Goal: Information Seeking & Learning: Learn about a topic

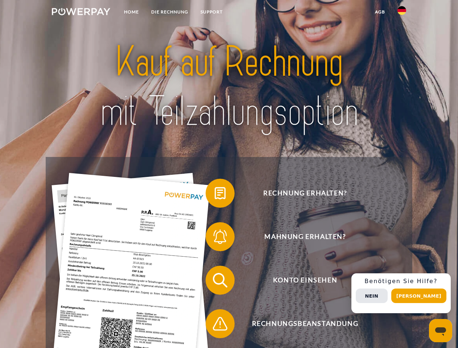
click at [81, 13] on img at bounding box center [81, 11] width 58 height 7
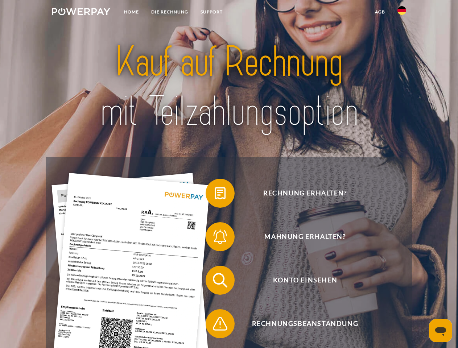
click at [402, 13] on img at bounding box center [401, 10] width 9 height 9
click at [379, 12] on link "agb" at bounding box center [380, 11] width 22 height 13
click at [215, 195] on span at bounding box center [209, 193] width 36 height 36
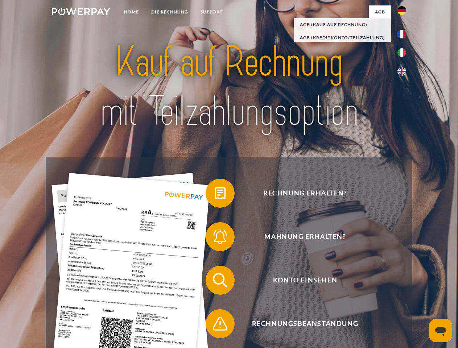
click at [215, 238] on span at bounding box center [209, 237] width 36 height 36
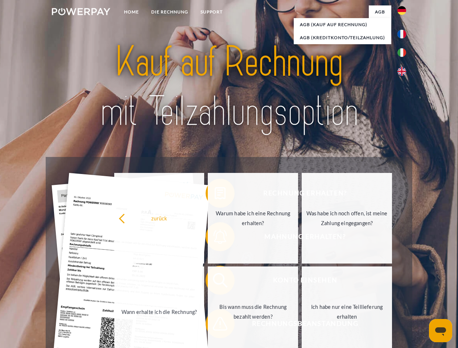
click at [215, 282] on link "Bis wann muss die Rechnung bezahlt werden?" at bounding box center [253, 311] width 90 height 91
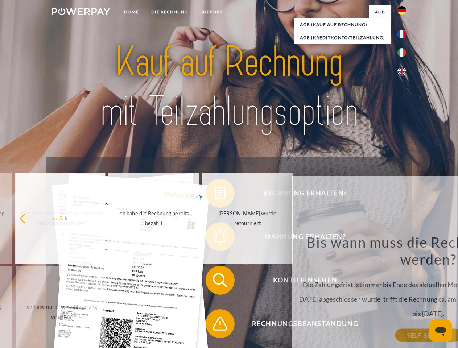
click at [215, 325] on span at bounding box center [209, 323] width 36 height 36
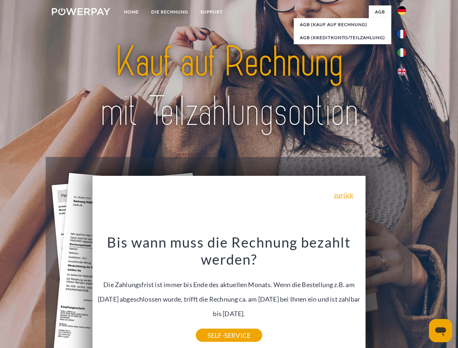
click at [403, 293] on div "Rechnung erhalten? Mahnung erhalten? Konto einsehen" at bounding box center [229, 302] width 366 height 290
click at [386, 295] on span "Konto einsehen" at bounding box center [305, 280] width 178 height 29
click at [421, 296] on header "Home DIE RECHNUNG SUPPORT" at bounding box center [229, 250] width 458 height 500
